Goal: Task Accomplishment & Management: Use online tool/utility

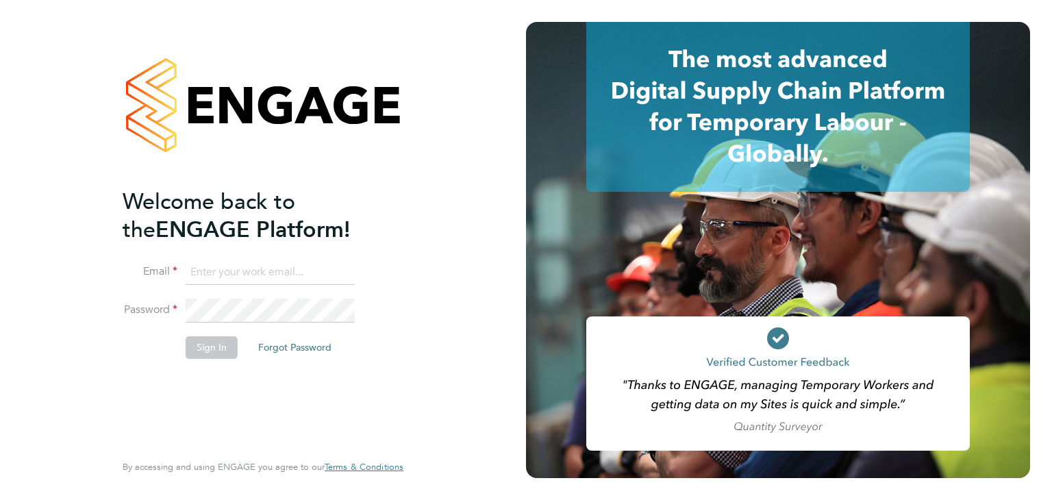
type input "[PERSON_NAME][EMAIL_ADDRESS][PERSON_NAME][DOMAIN_NAME]"
click at [209, 348] on button "Sign In" at bounding box center [212, 347] width 52 height 22
click at [209, 348] on div "Sorry, we are having problems connecting to our services." at bounding box center [263, 250] width 526 height 500
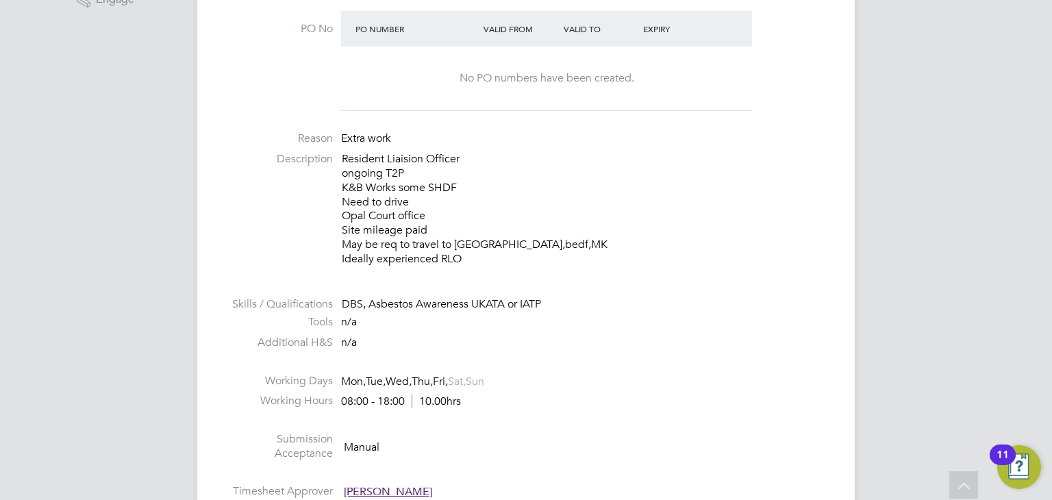
scroll to position [423, 0]
drag, startPoint x: 342, startPoint y: 175, endPoint x: 490, endPoint y: 264, distance: 173.3
click at [490, 264] on p "Resident Liaision Officer ongoing T2P K&B Works some SHDF Need to drive Opal Co…" at bounding box center [585, 210] width 486 height 114
copy p "ongoing T2P K&B Works some SHDF Need to drive Opal Court office Site mileage pa…"
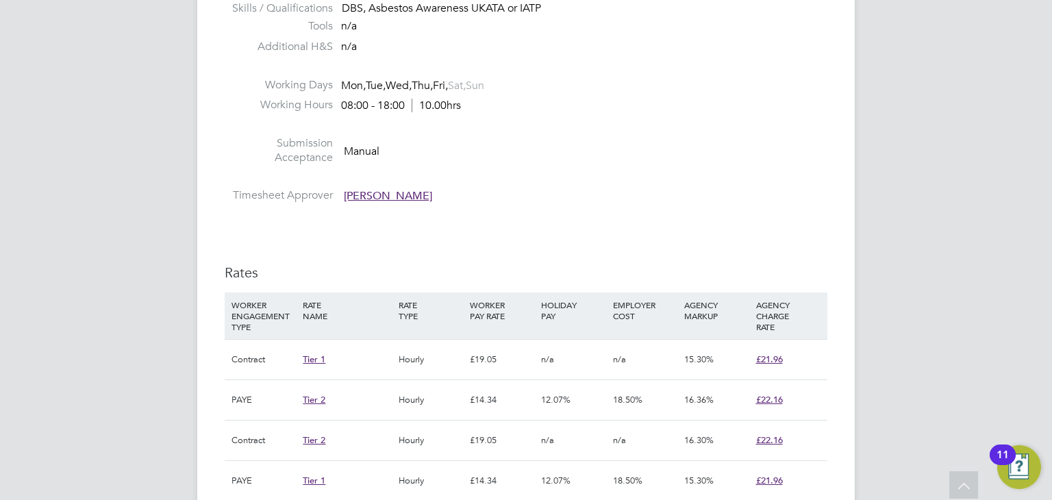
scroll to position [756, 0]
